Goal: Check status: Check status

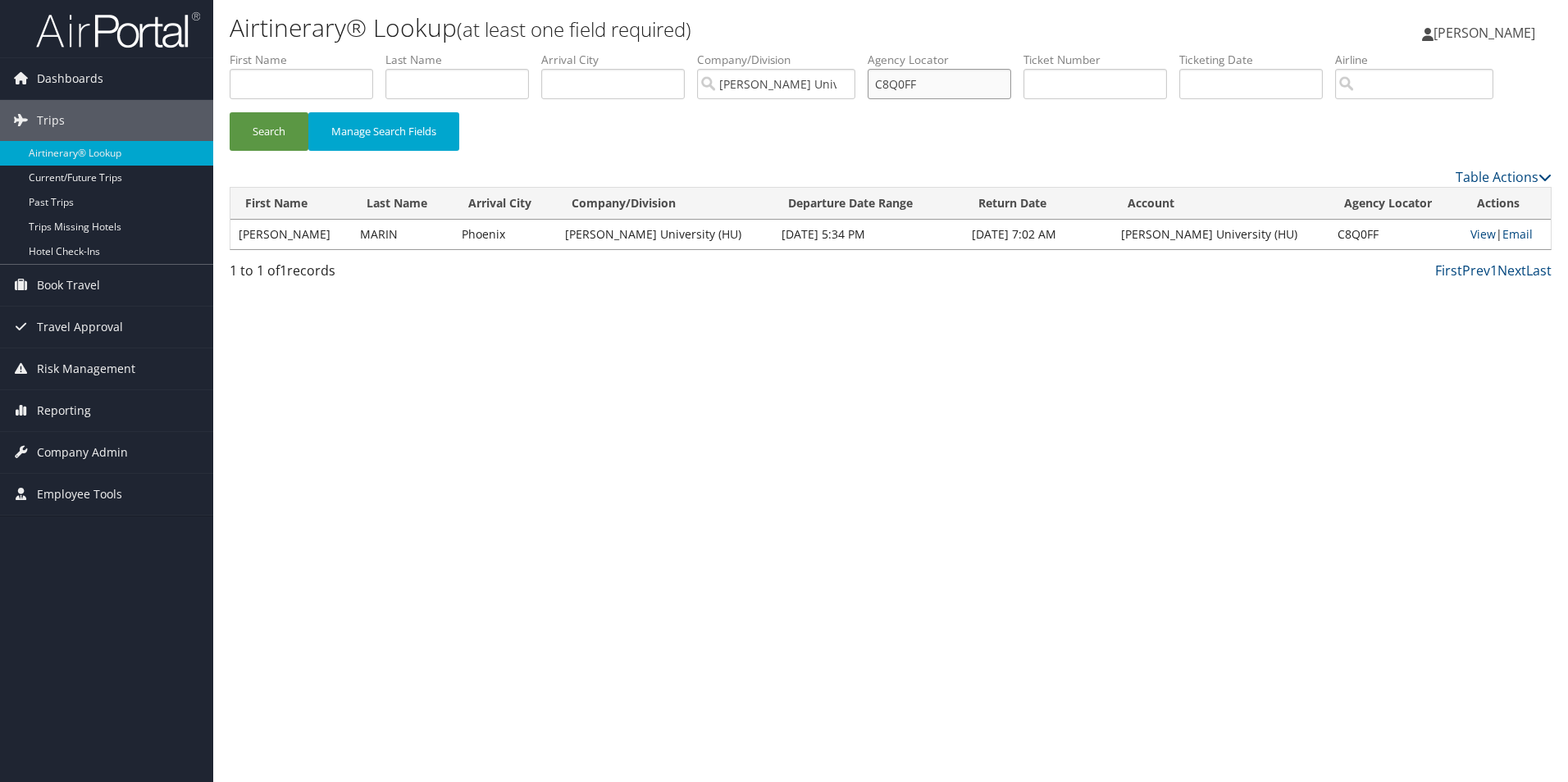
click at [950, 80] on input "C8Q0FF" at bounding box center [938, 84] width 143 height 30
drag, startPoint x: 948, startPoint y: 80, endPoint x: 880, endPoint y: 81, distance: 68.0
click at [881, 81] on input "C8Q0FF" at bounding box center [938, 84] width 143 height 30
paste input "BQ898T"
type input "BQ898T"
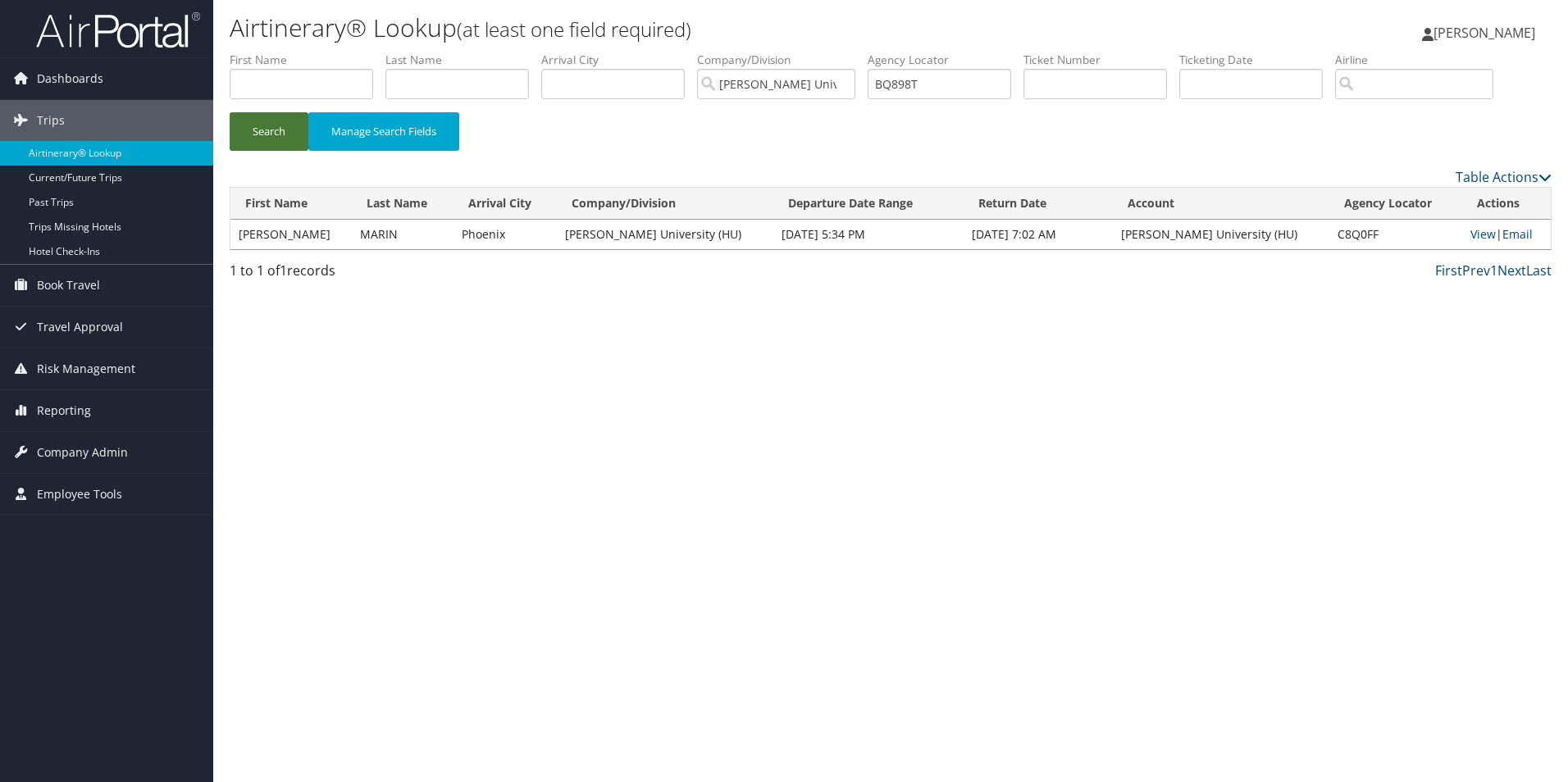
click at [283, 124] on button "Search" at bounding box center [269, 131] width 79 height 38
click at [974, 77] on input "C8Q0FF" at bounding box center [938, 84] width 143 height 30
drag, startPoint x: 970, startPoint y: 82, endPoint x: 889, endPoint y: 86, distance: 81.1
click at [889, 86] on input "C8Q0FF" at bounding box center [938, 84] width 143 height 30
type input "C"
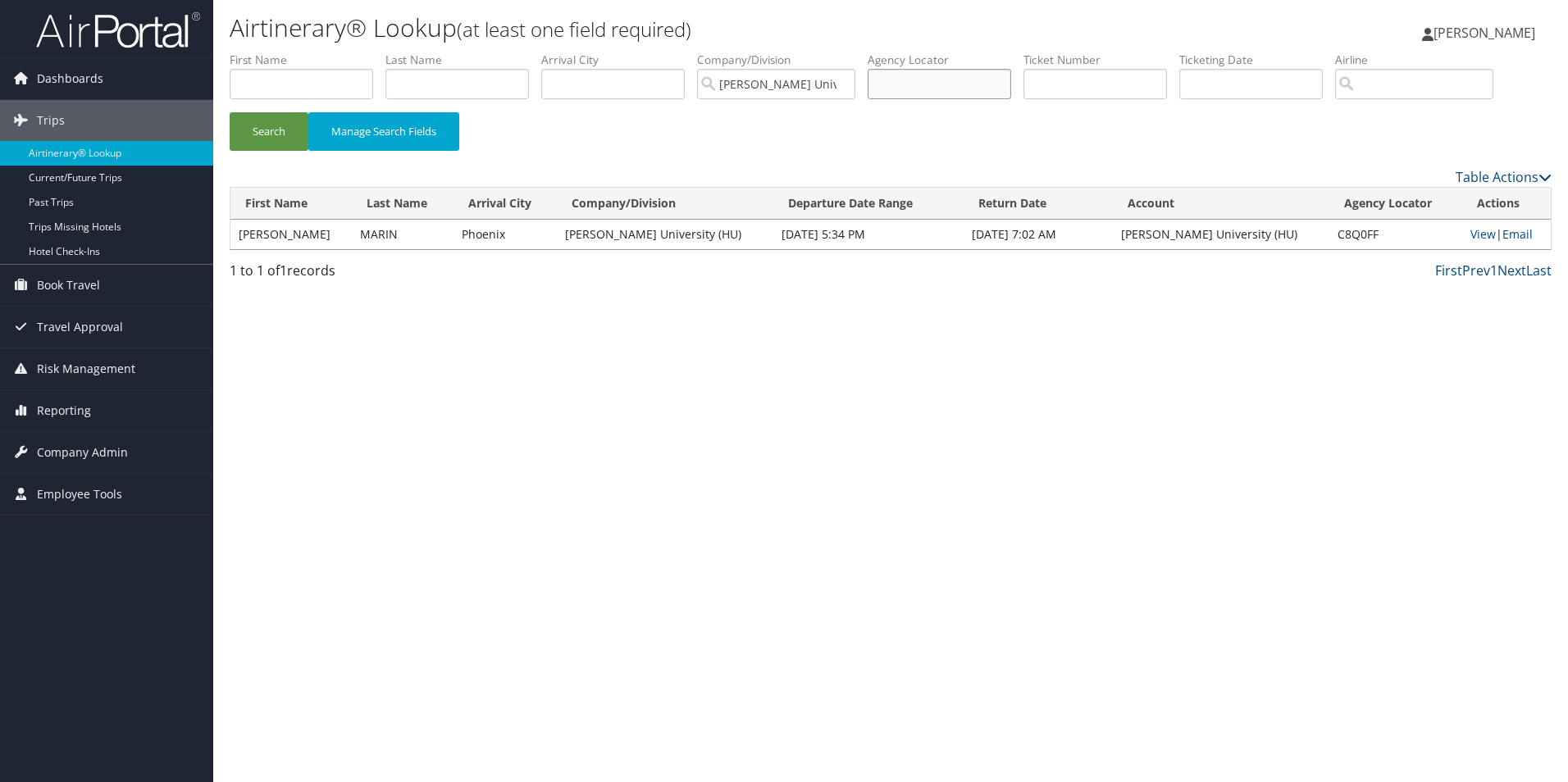
paste input "BQ898T"
type input "BQ898T"
click at [276, 136] on button "Search" at bounding box center [269, 131] width 79 height 38
click at [1471, 235] on link "View" at bounding box center [1483, 234] width 25 height 16
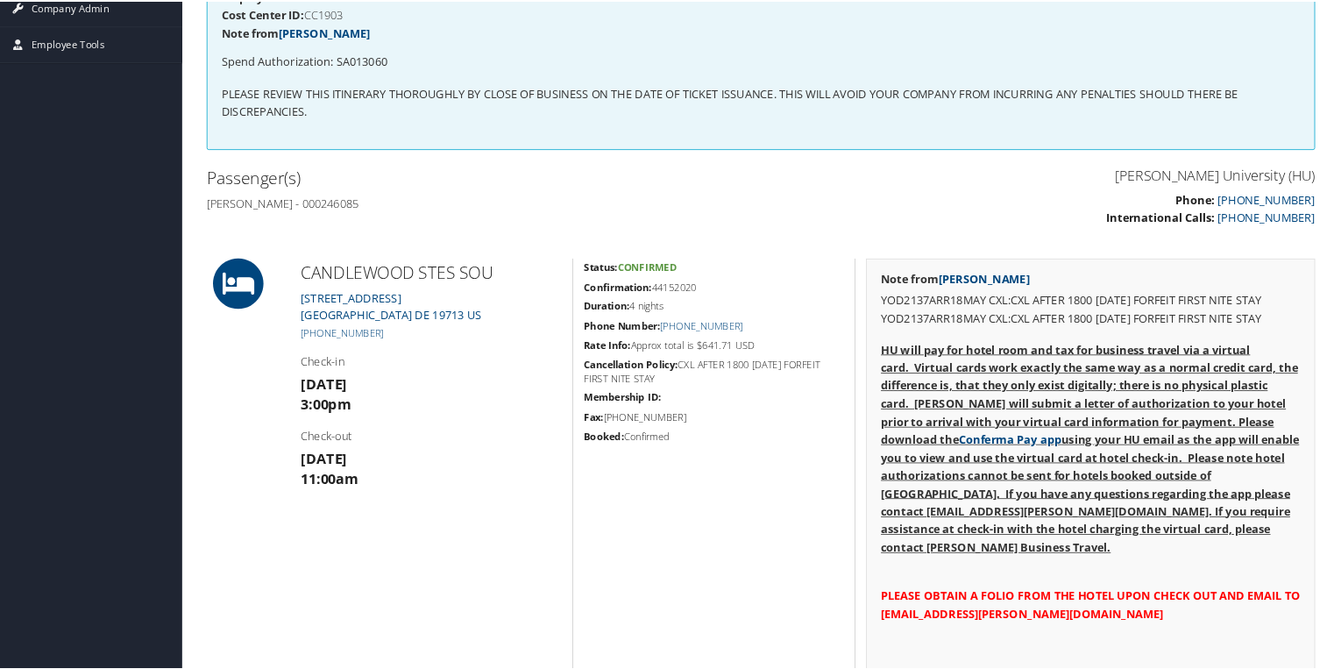
scroll to position [351, 0]
